Goal: Task Accomplishment & Management: Use online tool/utility

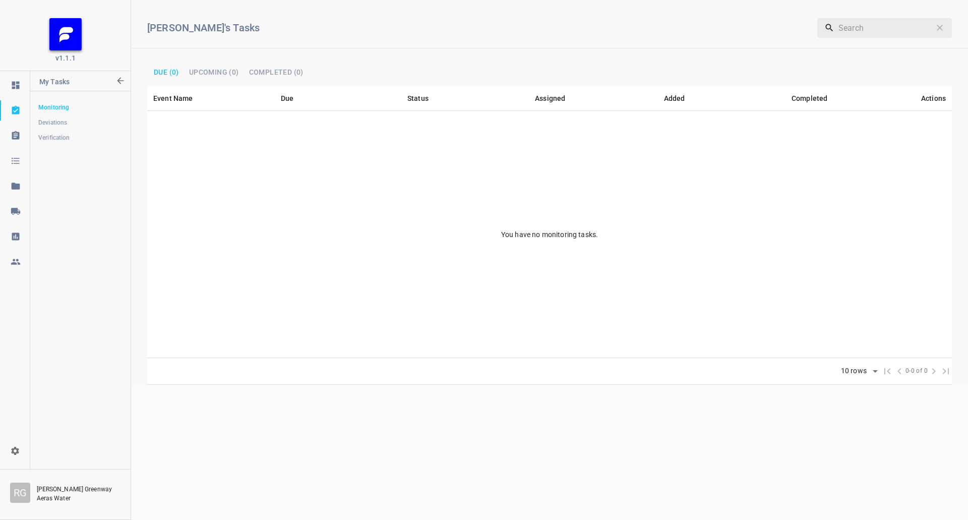
click at [16, 209] on icon at bounding box center [15, 211] width 9 height 7
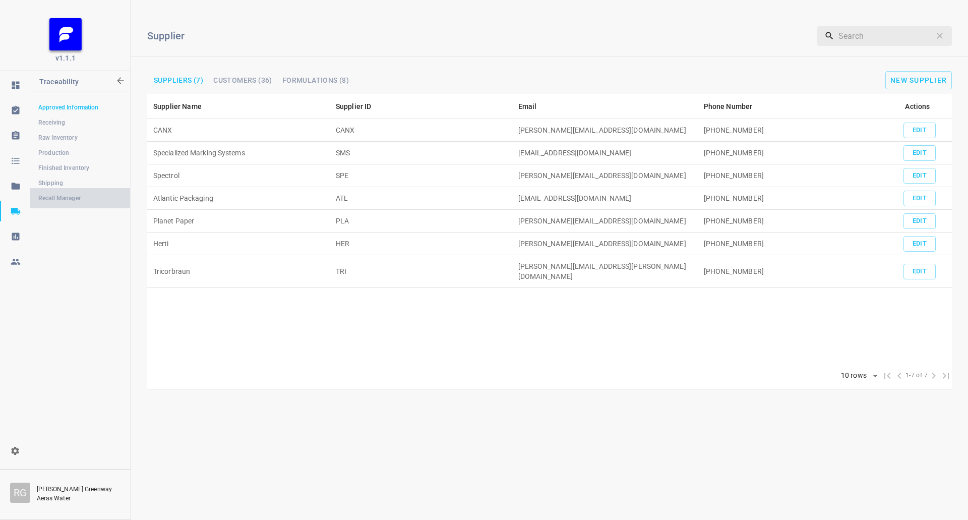
click at [60, 188] on link "Recall Manager" at bounding box center [80, 198] width 100 height 20
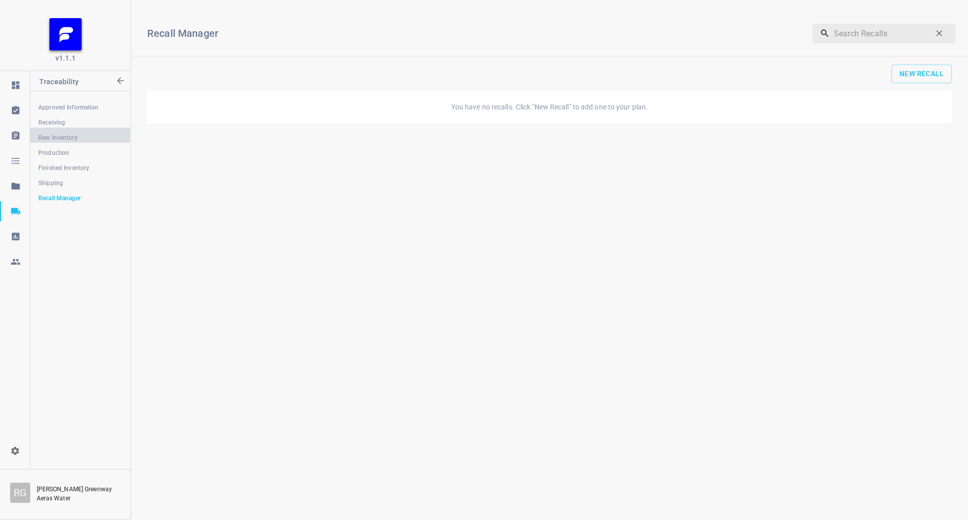
click at [60, 139] on span "Raw Inventory" at bounding box center [80, 138] width 84 height 10
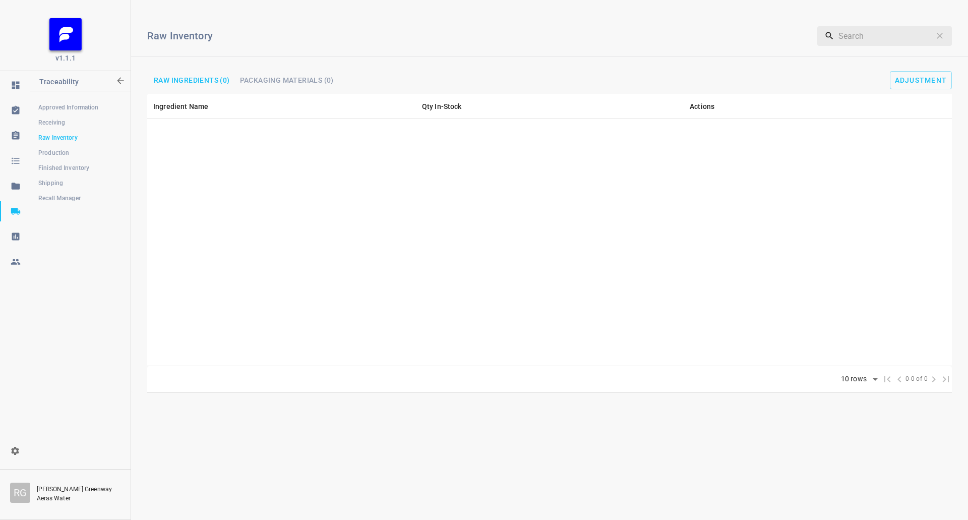
click at [60, 142] on span "Raw Inventory" at bounding box center [80, 138] width 84 height 10
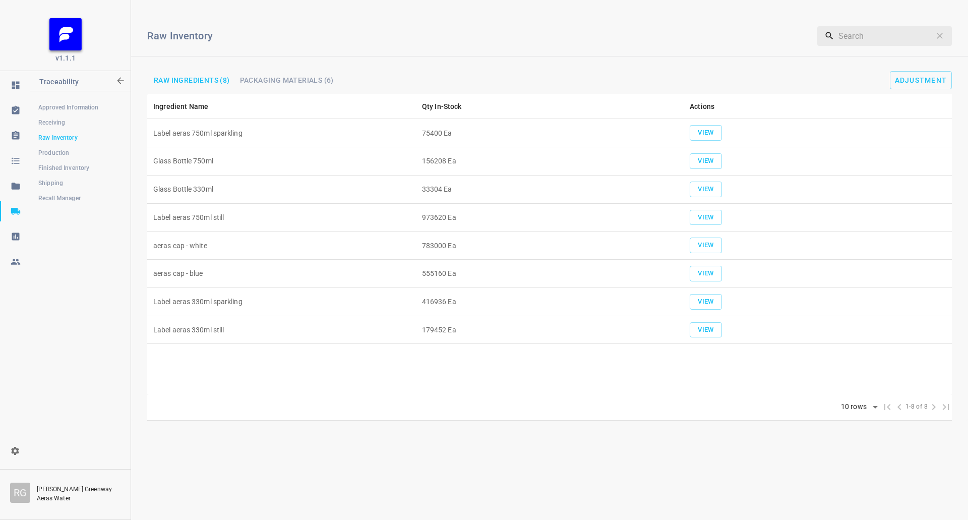
click at [60, 151] on span "Production" at bounding box center [80, 153] width 84 height 10
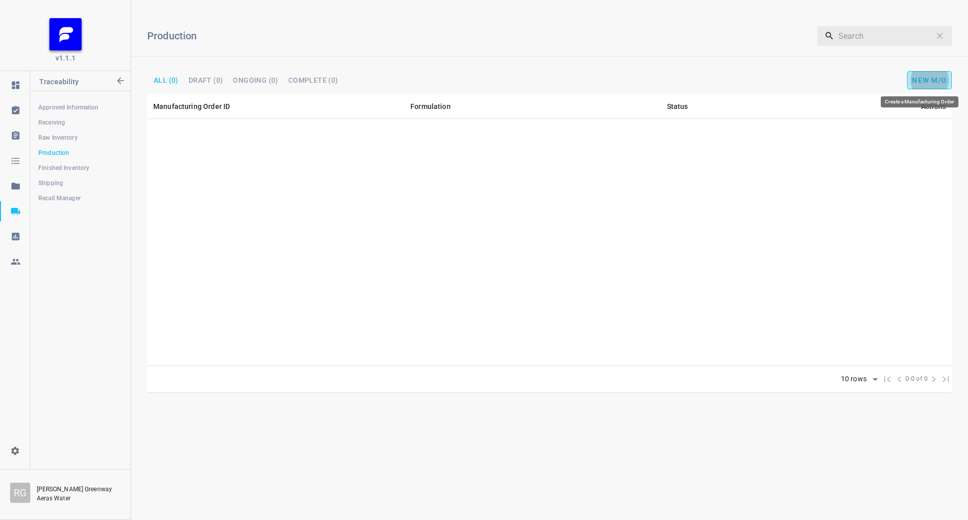
click at [939, 80] on span "New M/O" at bounding box center [929, 80] width 35 height 8
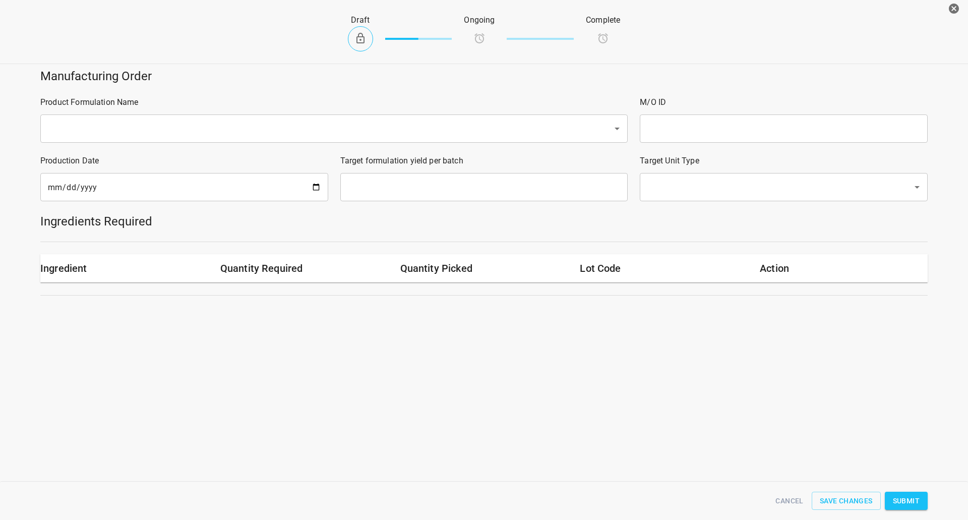
click at [113, 112] on div "Product Formulation Name ​" at bounding box center [333, 119] width 599 height 58
click at [113, 134] on input "text" at bounding box center [320, 128] width 550 height 19
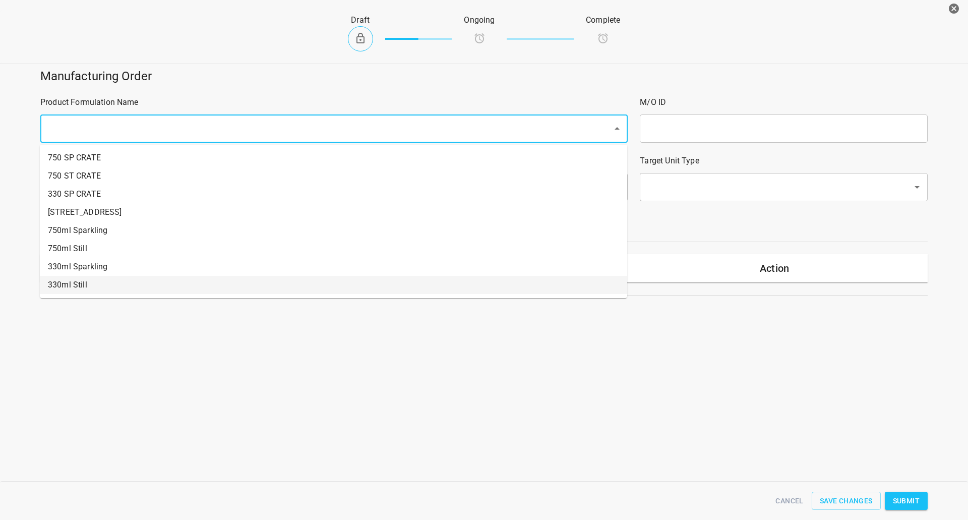
click at [86, 283] on li "330ml Still" at bounding box center [333, 285] width 587 height 18
type input "1"
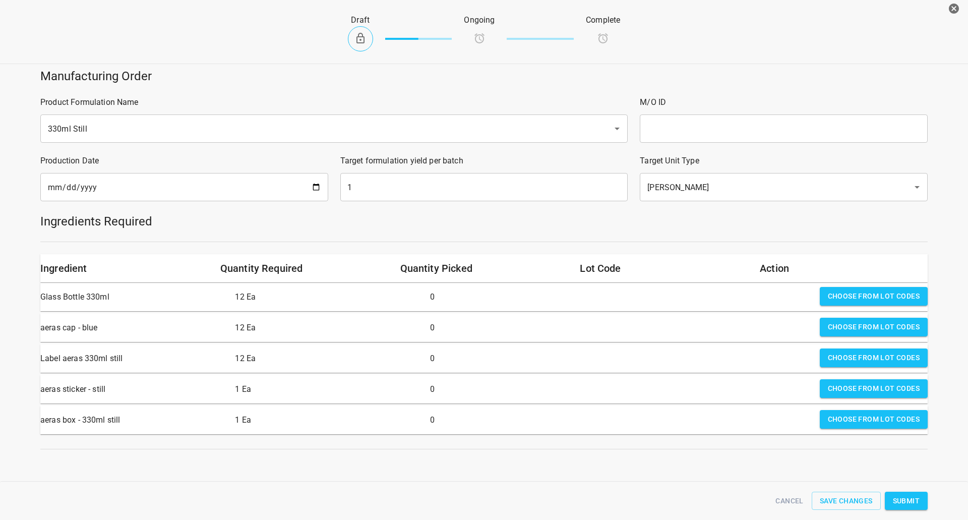
click at [652, 129] on input "text" at bounding box center [784, 128] width 288 height 28
type input "25283"
click at [425, 201] on input "1" at bounding box center [484, 187] width 288 height 28
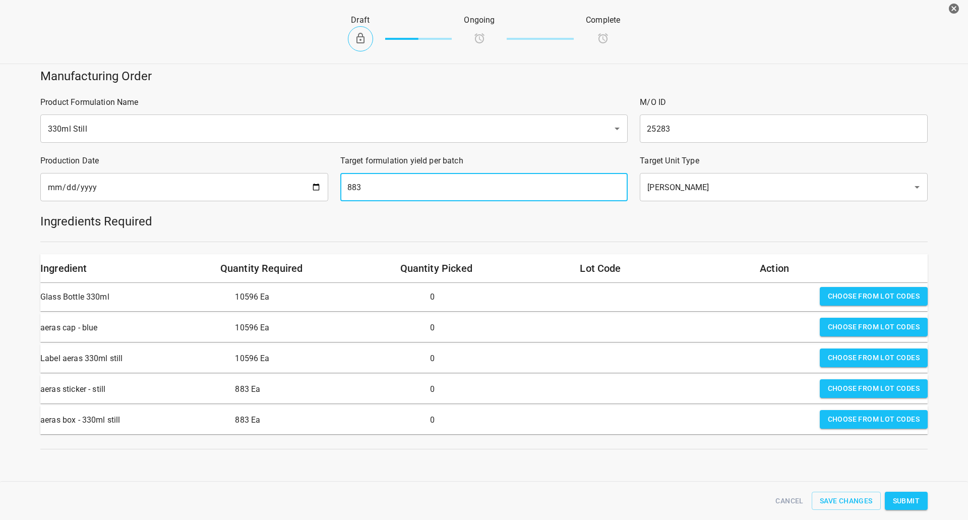
type input "883"
click at [900, 284] on div "Choose from lot codes" at bounding box center [873, 297] width 116 height 28
click at [876, 291] on span "Choose from lot codes" at bounding box center [874, 296] width 92 height 13
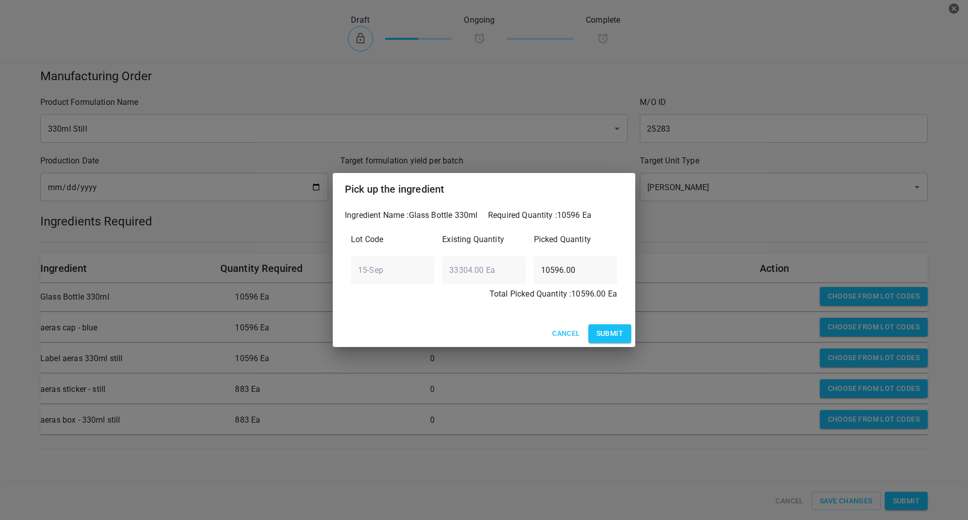
click at [613, 329] on div "Cancel Submit" at bounding box center [484, 333] width 302 height 27
click at [597, 333] on span "Submit" at bounding box center [609, 333] width 27 height 13
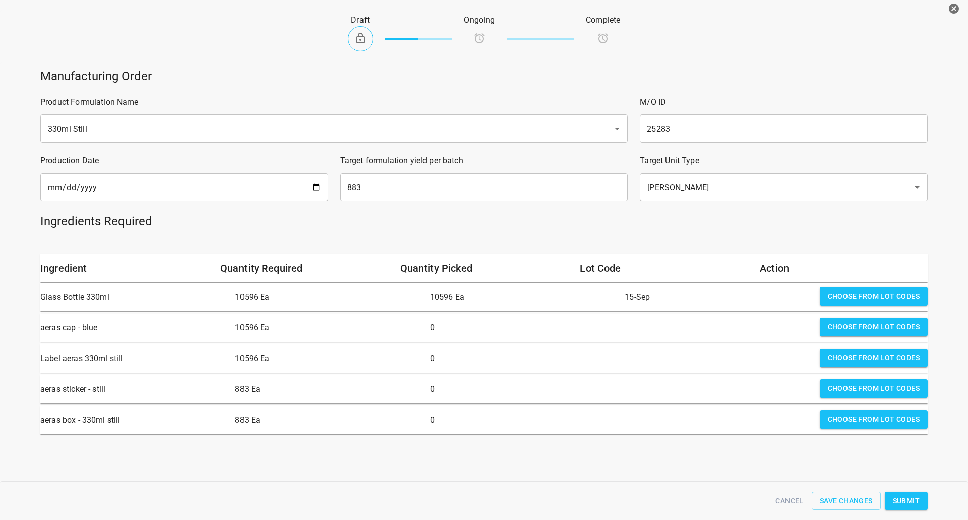
click at [855, 330] on span "Choose from lot codes" at bounding box center [874, 327] width 92 height 13
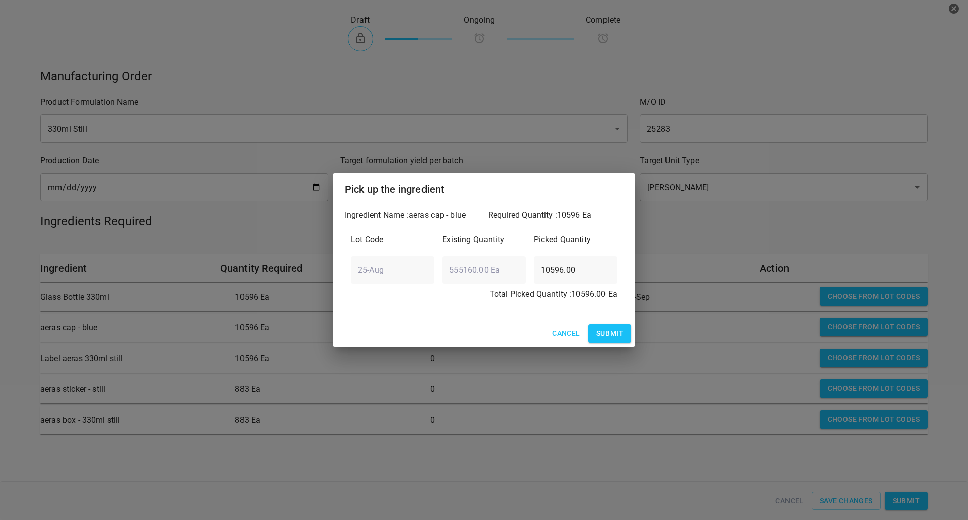
click at [610, 335] on span "Submit" at bounding box center [609, 333] width 27 height 13
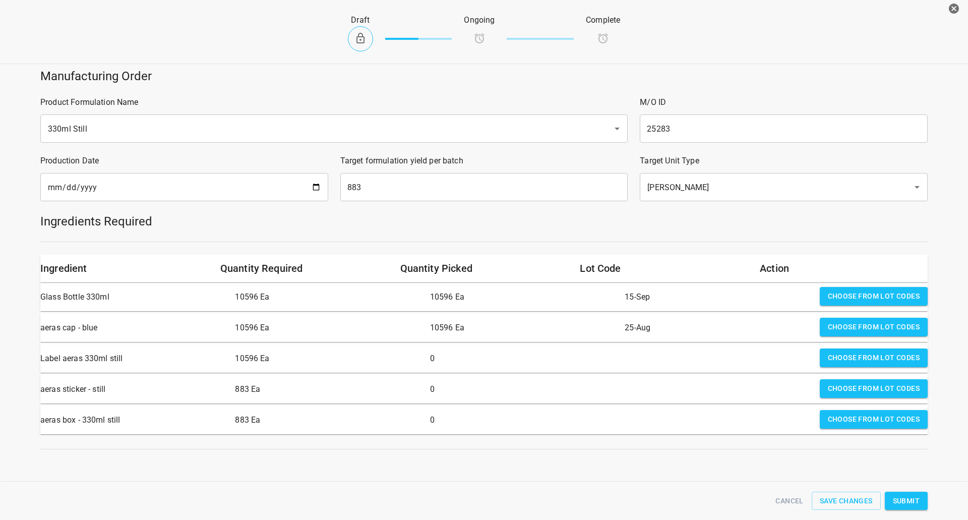
click at [853, 360] on span "Choose from lot codes" at bounding box center [874, 357] width 92 height 13
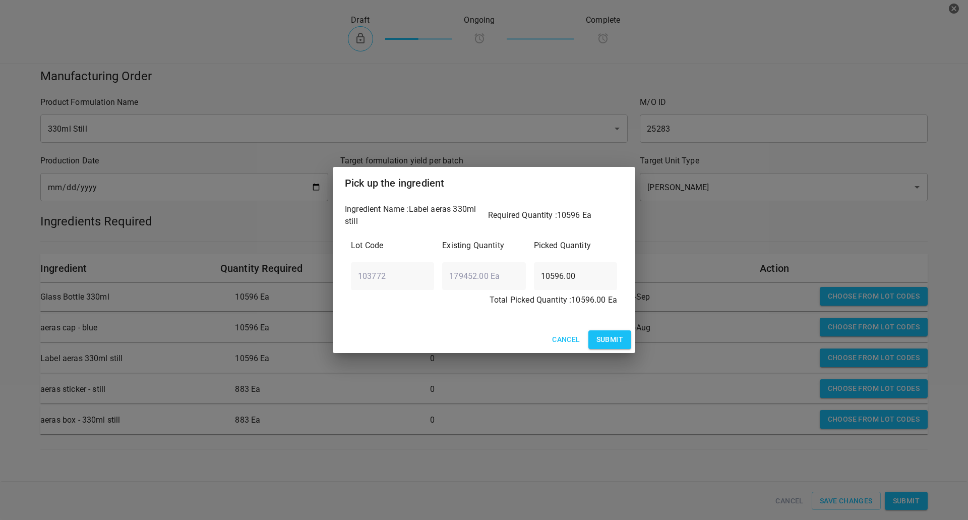
click at [577, 331] on button "Cancel" at bounding box center [566, 339] width 36 height 19
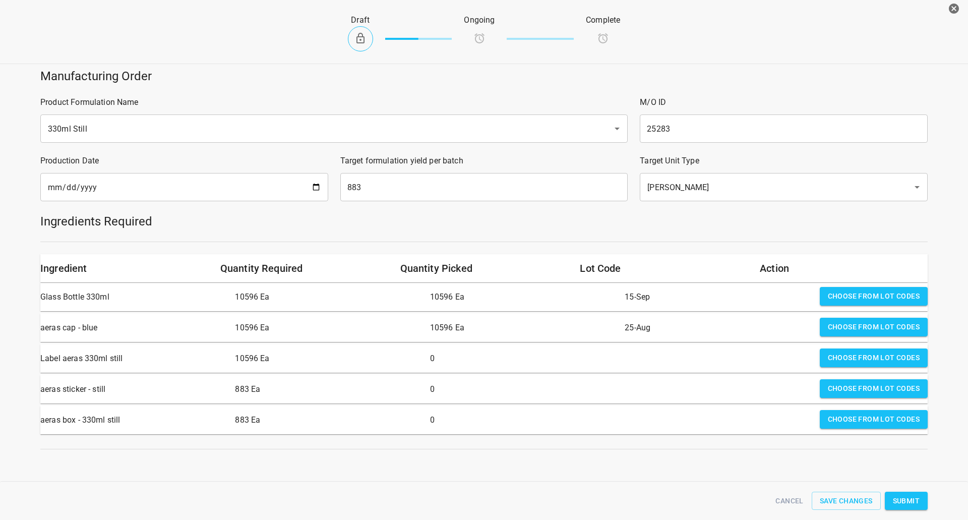
click at [819, 357] on button "Choose from lot codes" at bounding box center [873, 357] width 108 height 19
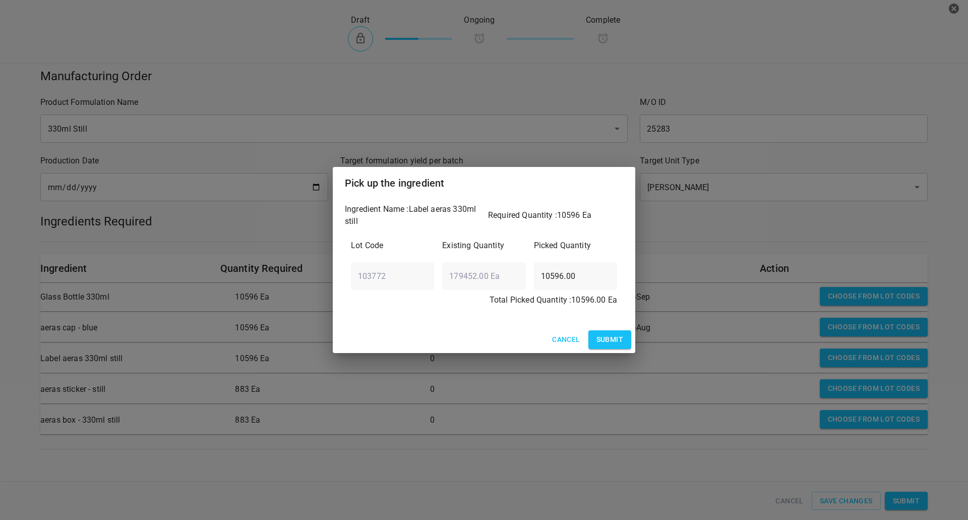
click at [612, 339] on span "Submit" at bounding box center [609, 339] width 27 height 13
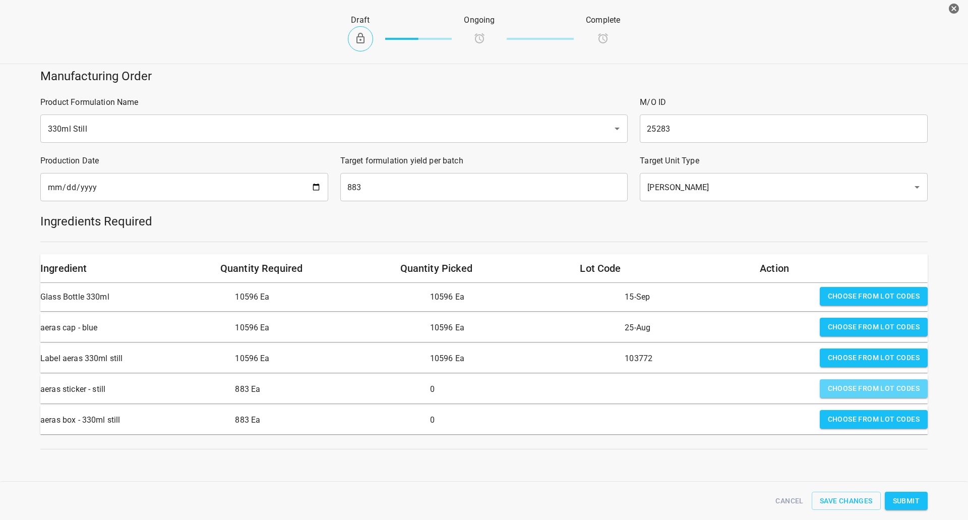
click at [832, 389] on span "Choose from lot codes" at bounding box center [874, 388] width 92 height 13
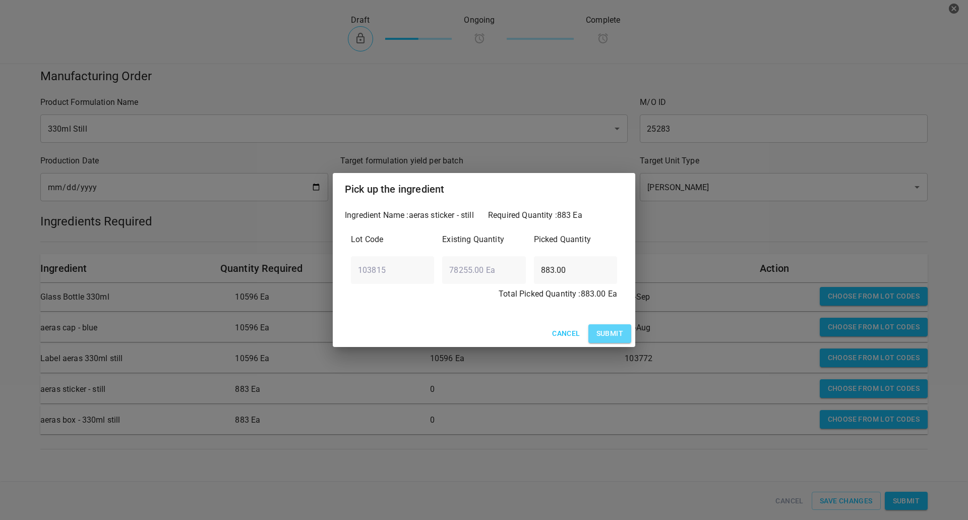
click at [611, 333] on span "Submit" at bounding box center [609, 333] width 27 height 13
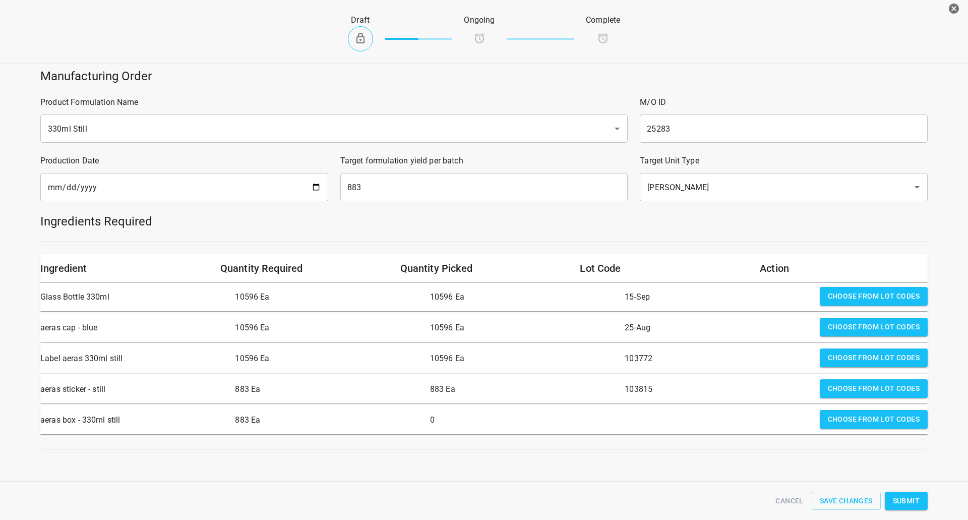
click at [836, 422] on span "Choose from lot codes" at bounding box center [874, 419] width 92 height 13
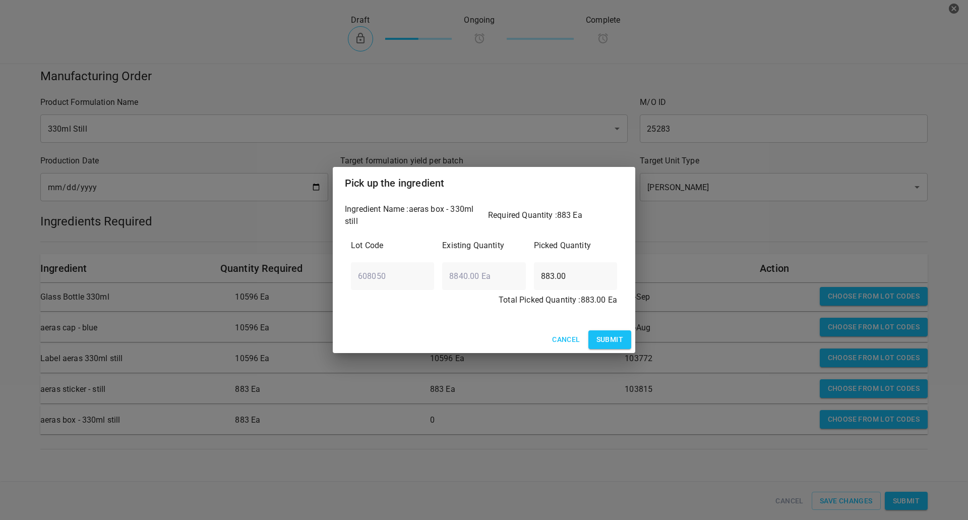
click at [617, 336] on span "Submit" at bounding box center [609, 339] width 27 height 13
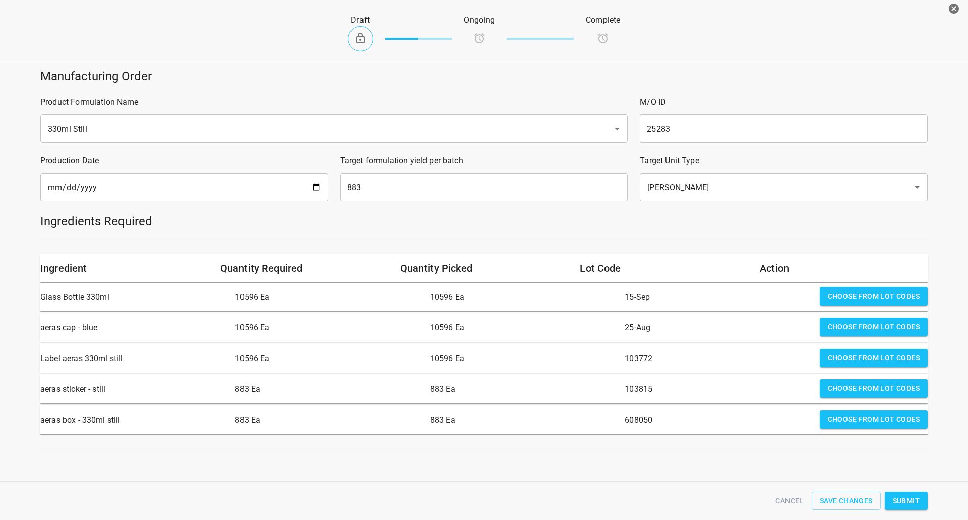
scroll to position [4, 0]
click at [917, 492] on button "Submit" at bounding box center [905, 500] width 43 height 19
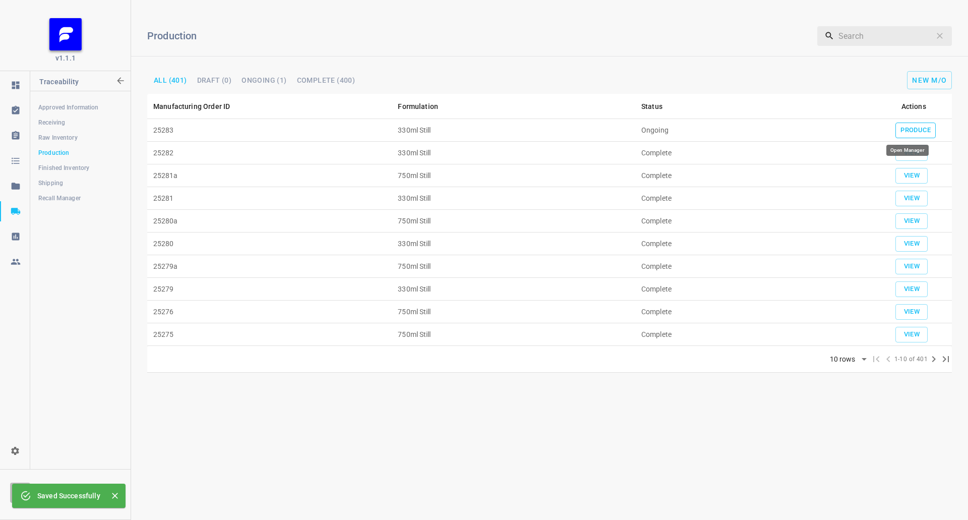
click at [915, 125] on span "Produce" at bounding box center [915, 130] width 30 height 12
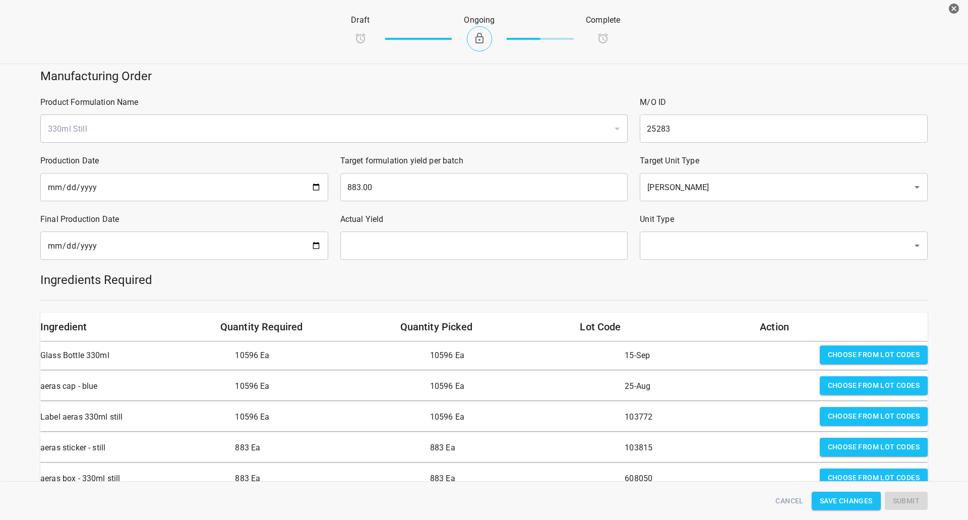
click at [312, 246] on input "date" at bounding box center [184, 245] width 288 height 28
type input "[DATE]"
drag, startPoint x: 418, startPoint y: 241, endPoint x: 419, endPoint y: 230, distance: 11.6
click at [418, 241] on input "text" at bounding box center [484, 245] width 288 height 28
type input "883"
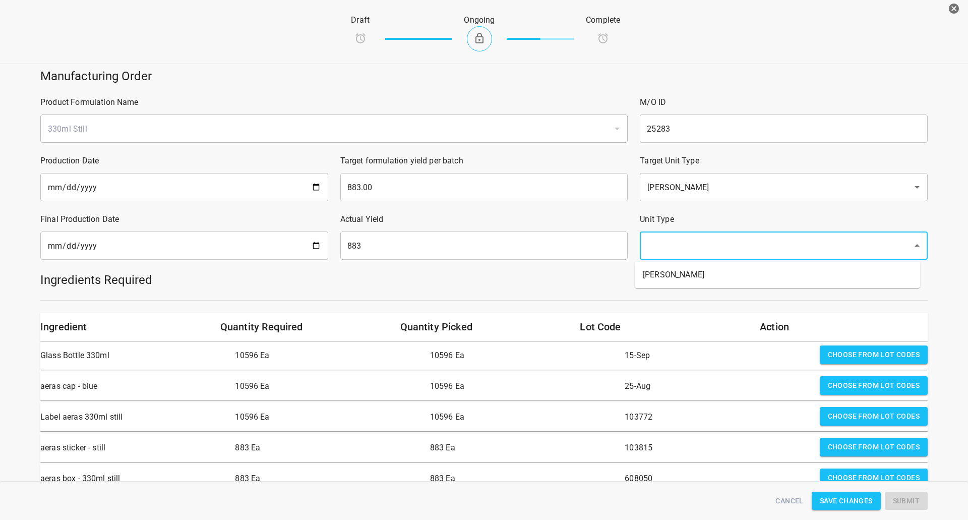
click at [712, 254] on input "text" at bounding box center [769, 245] width 250 height 19
click at [684, 279] on li "[PERSON_NAME]" at bounding box center [776, 275] width 285 height 18
click at [648, 284] on h5 "Ingredients Required" at bounding box center [483, 280] width 887 height 16
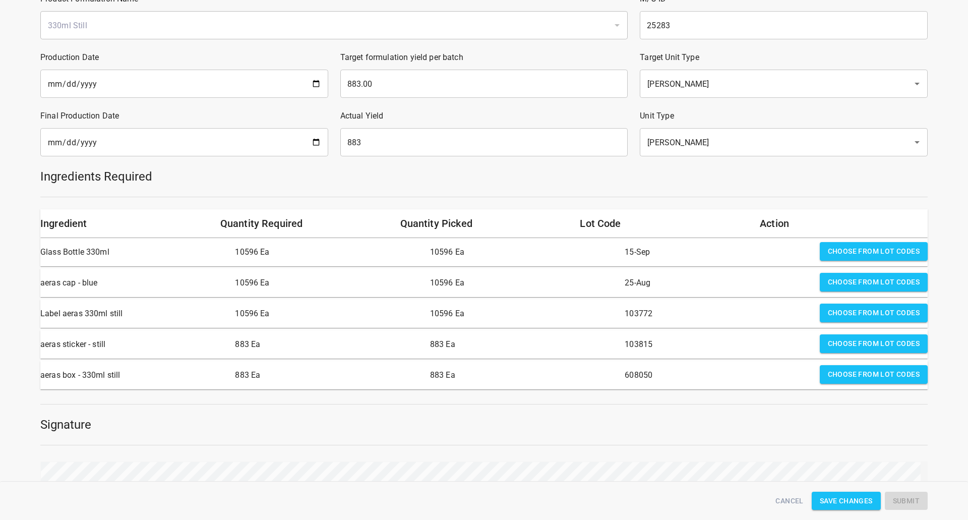
scroll to position [202, 0]
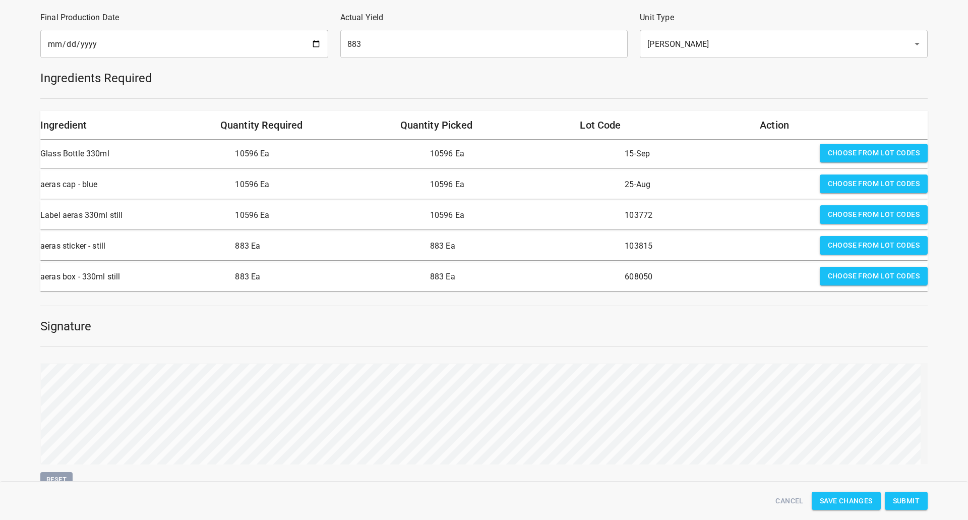
click at [905, 496] on span "Submit" at bounding box center [906, 500] width 27 height 13
